Goal: Obtain resource: Download file/media

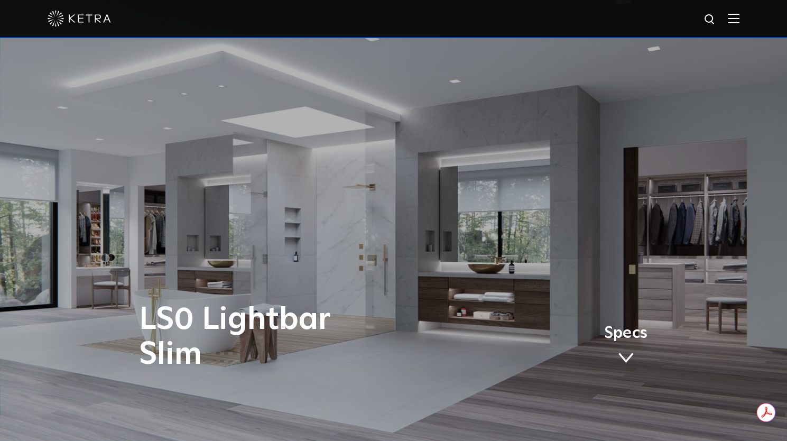
click at [740, 25] on div at bounding box center [394, 18] width 692 height 37
click at [740, 15] on img at bounding box center [734, 18] width 12 height 10
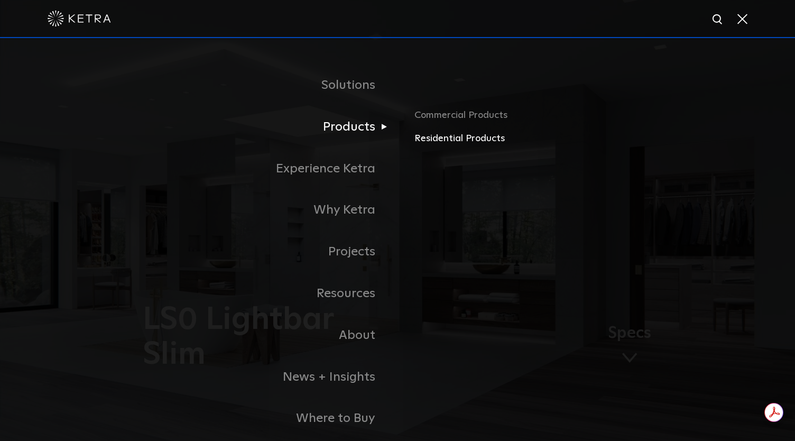
click at [448, 139] on link "Residential Products" at bounding box center [538, 138] width 247 height 15
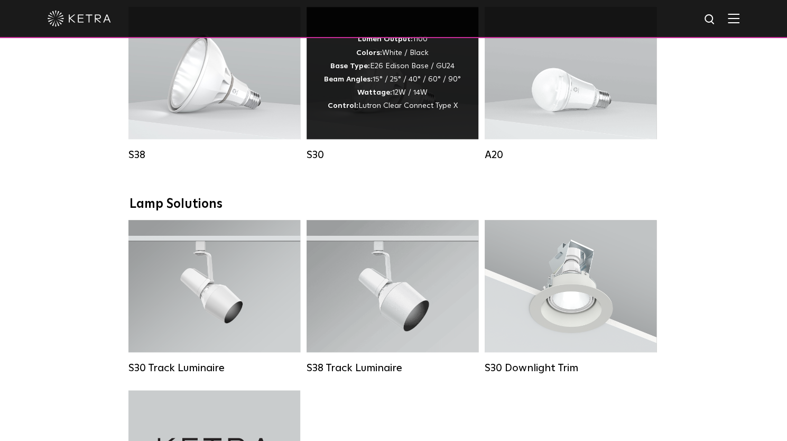
scroll to position [423, 0]
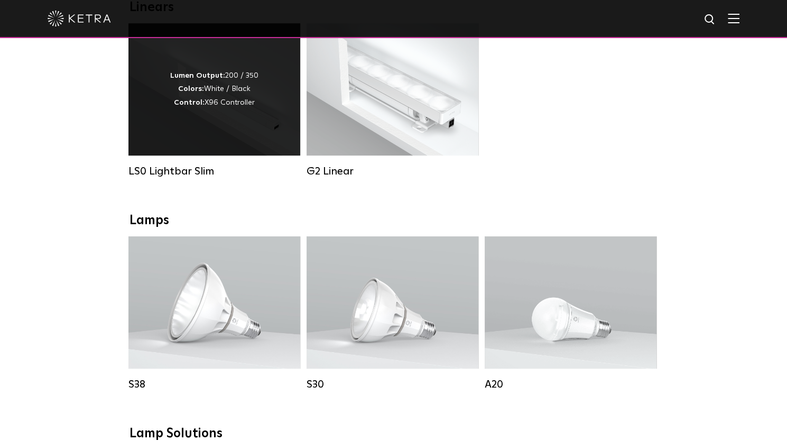
click at [206, 135] on div "Lumen Output: 200 / 350 Colors: White / Black Control: X96 Controller" at bounding box center [215, 89] width 172 height 132
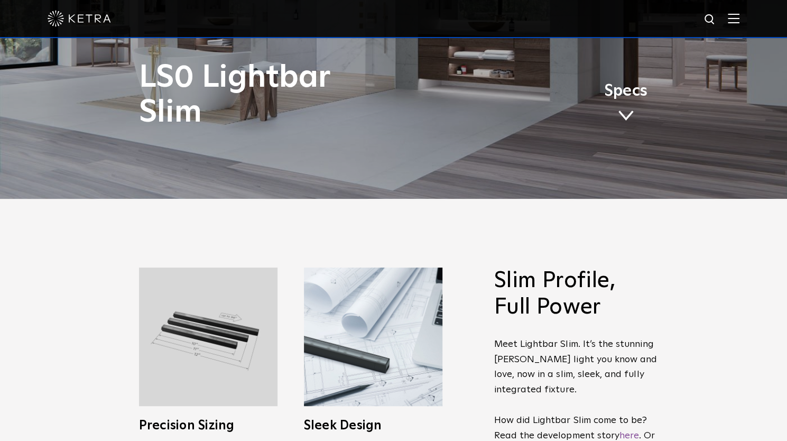
scroll to position [264, 0]
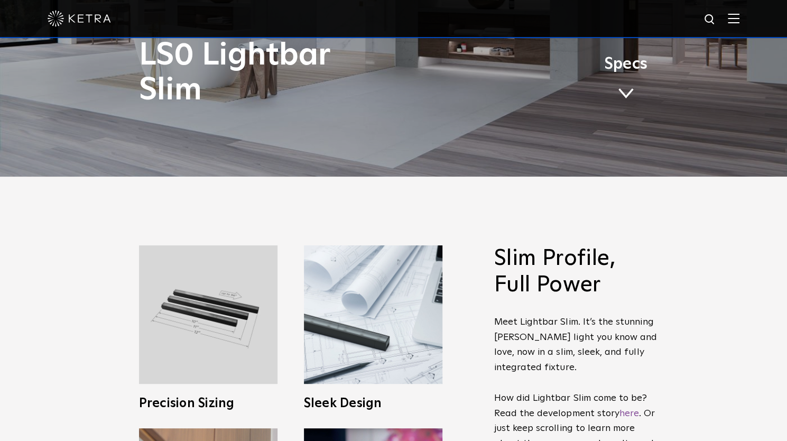
click at [629, 90] on span at bounding box center [626, 94] width 16 height 12
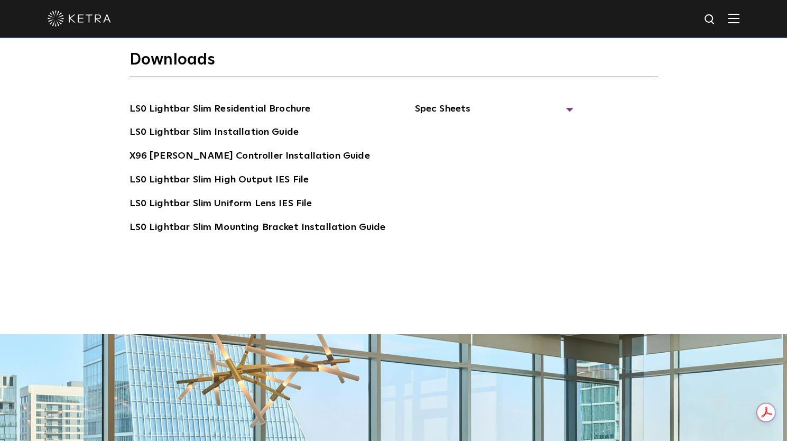
scroll to position [0, 0]
click at [709, 171] on div "Downloads LS0 Lightbar Slim Residential Brochure LS0 Lightbar Slim Installation…" at bounding box center [393, 174] width 787 height 319
click at [452, 102] on span "Spec Sheets" at bounding box center [494, 113] width 159 height 23
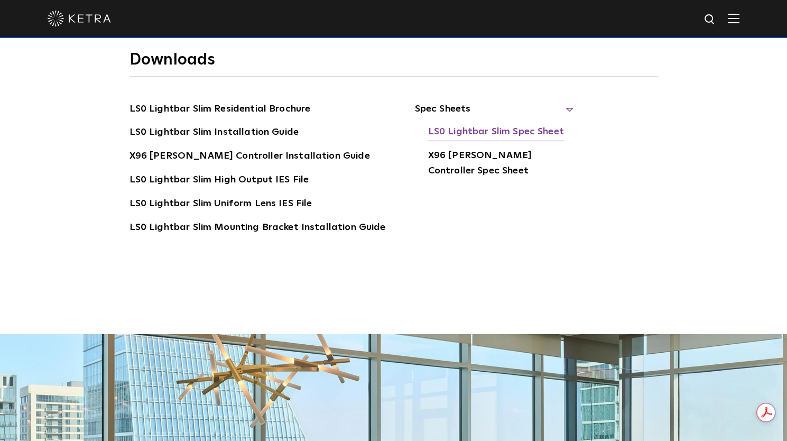
click at [491, 124] on link "LS0 Lightbar Slim Spec Sheet" at bounding box center [496, 132] width 136 height 17
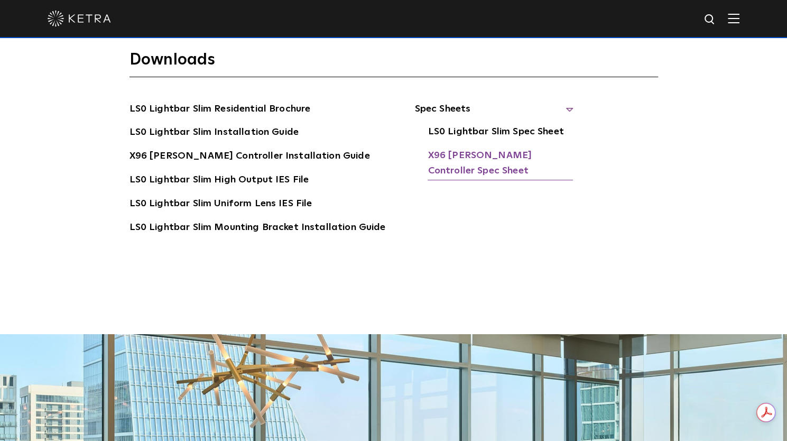
click at [478, 148] on link "X96 [PERSON_NAME] Controller Spec Sheet" at bounding box center [500, 164] width 145 height 32
